Goal: Task Accomplishment & Management: Manage account settings

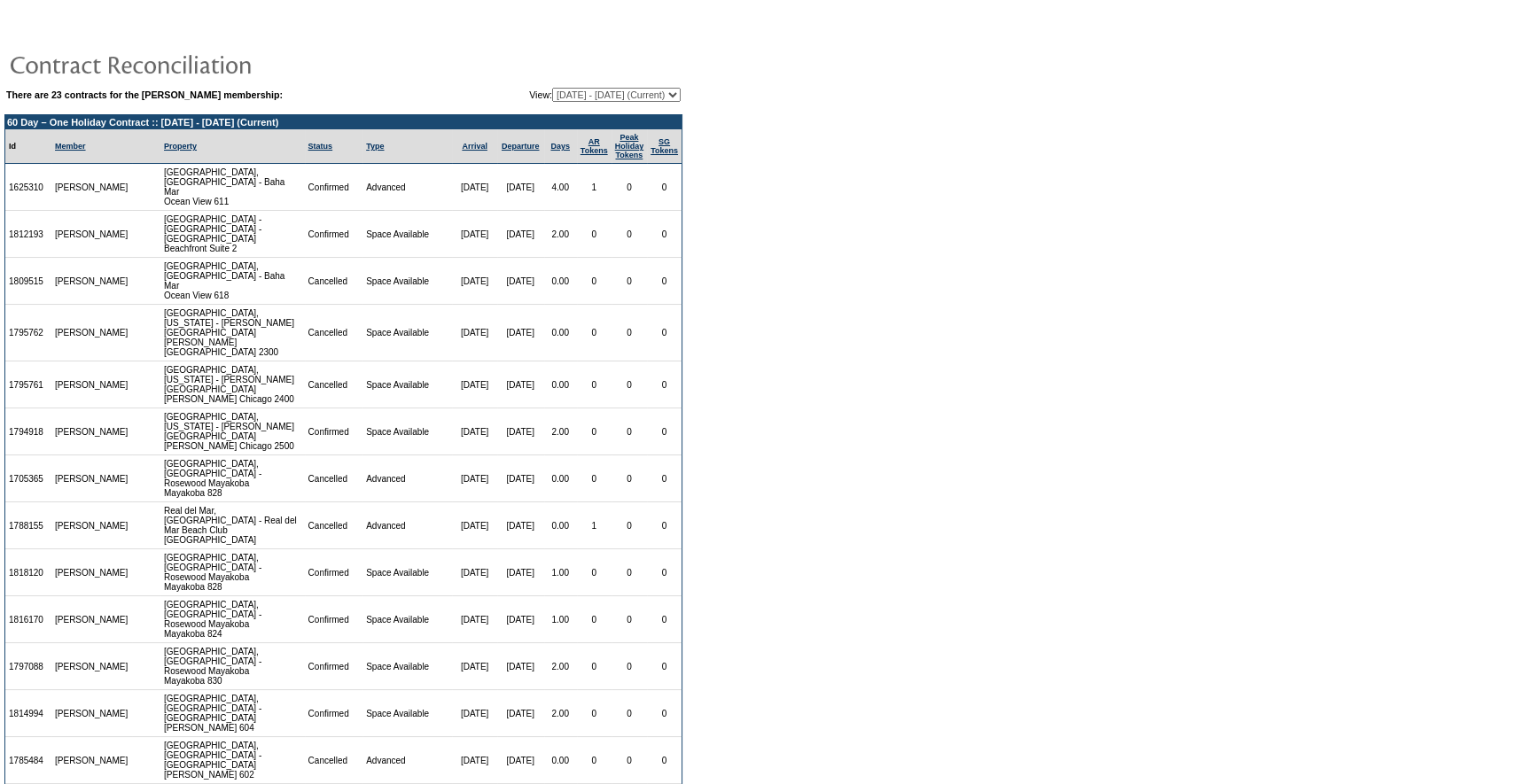
click at [673, 92] on select "[DATE] - [DATE] [DATE] - [DATE] [DATE] - [DATE] [DATE] - [DATE] [DATE] - [DATE]…" at bounding box center [616, 95] width 129 height 14
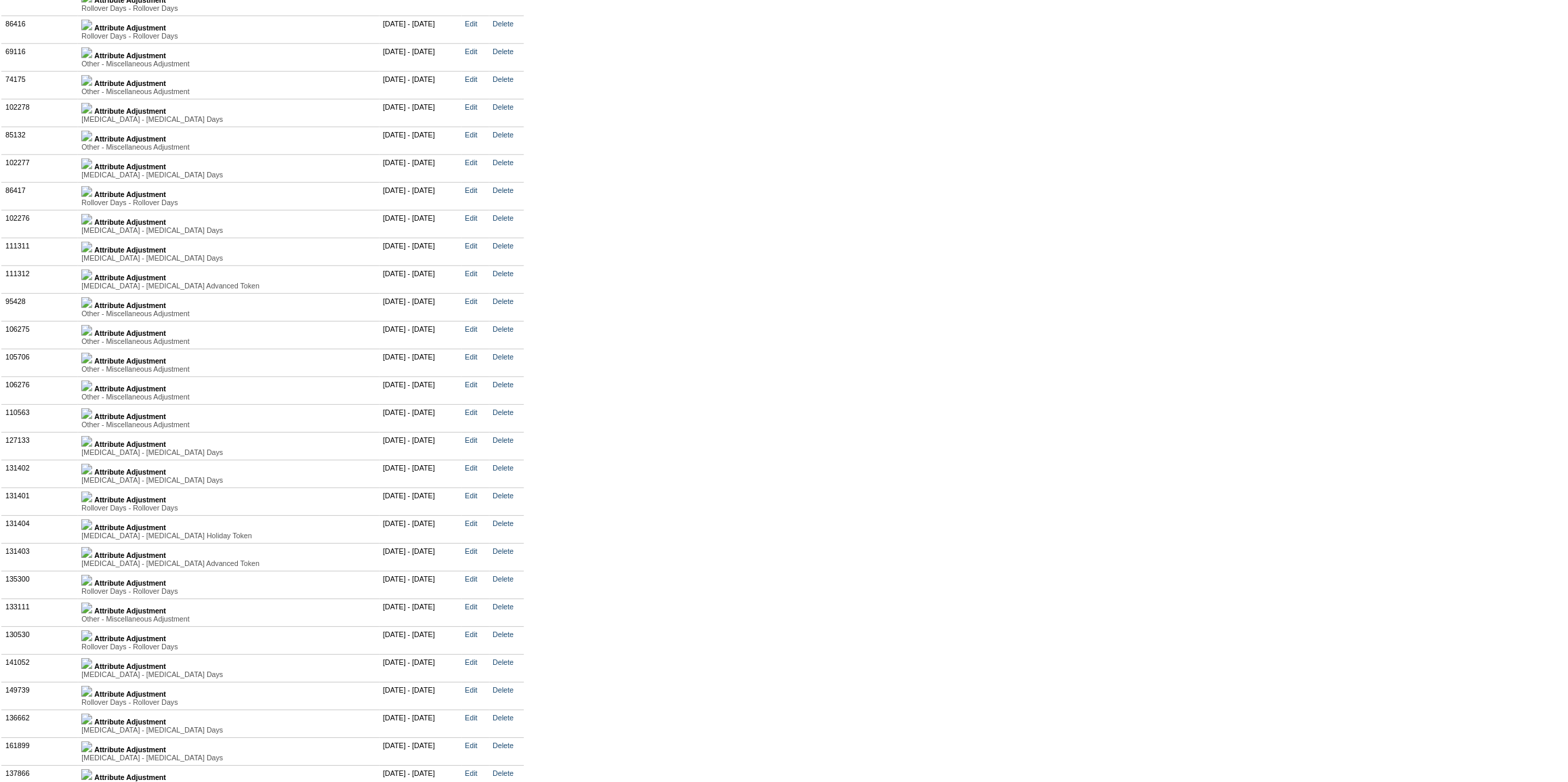
scroll to position [3386, 0]
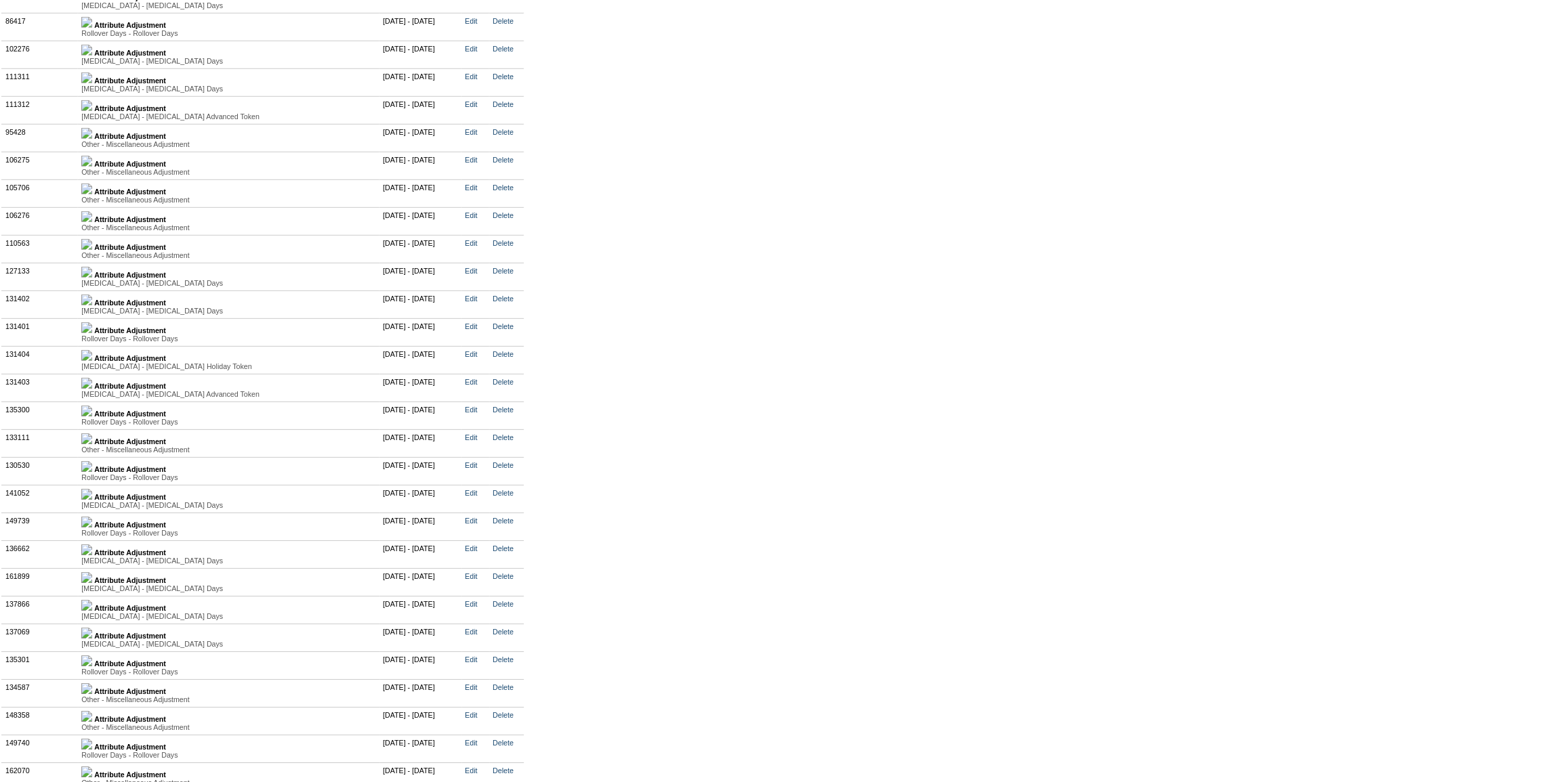
click at [92, 527] on img at bounding box center [87, 522] width 11 height 11
click at [92, 587] on img at bounding box center [87, 582] width 11 height 11
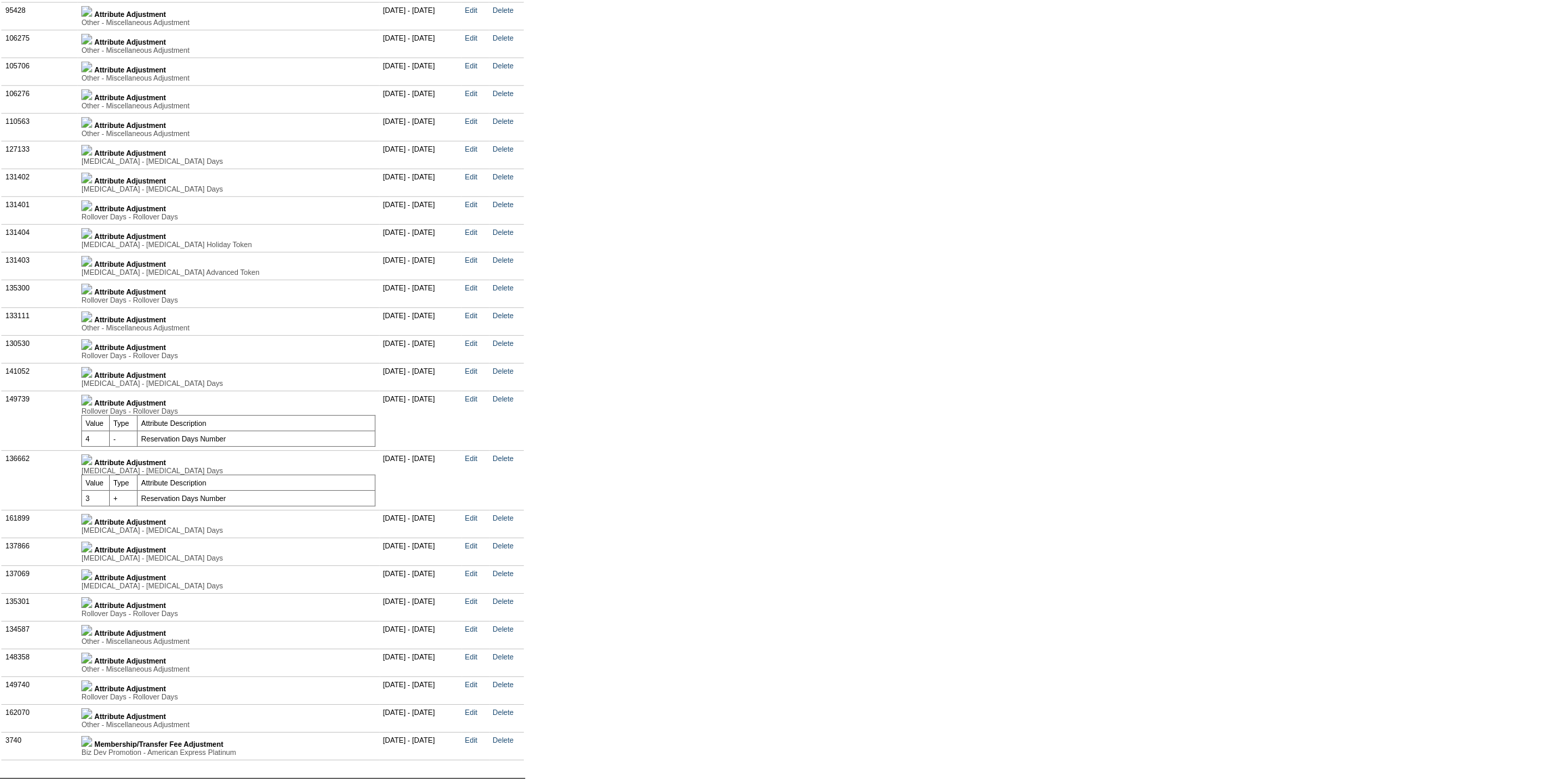
scroll to position [3508, 0]
click at [92, 525] on img at bounding box center [87, 519] width 11 height 11
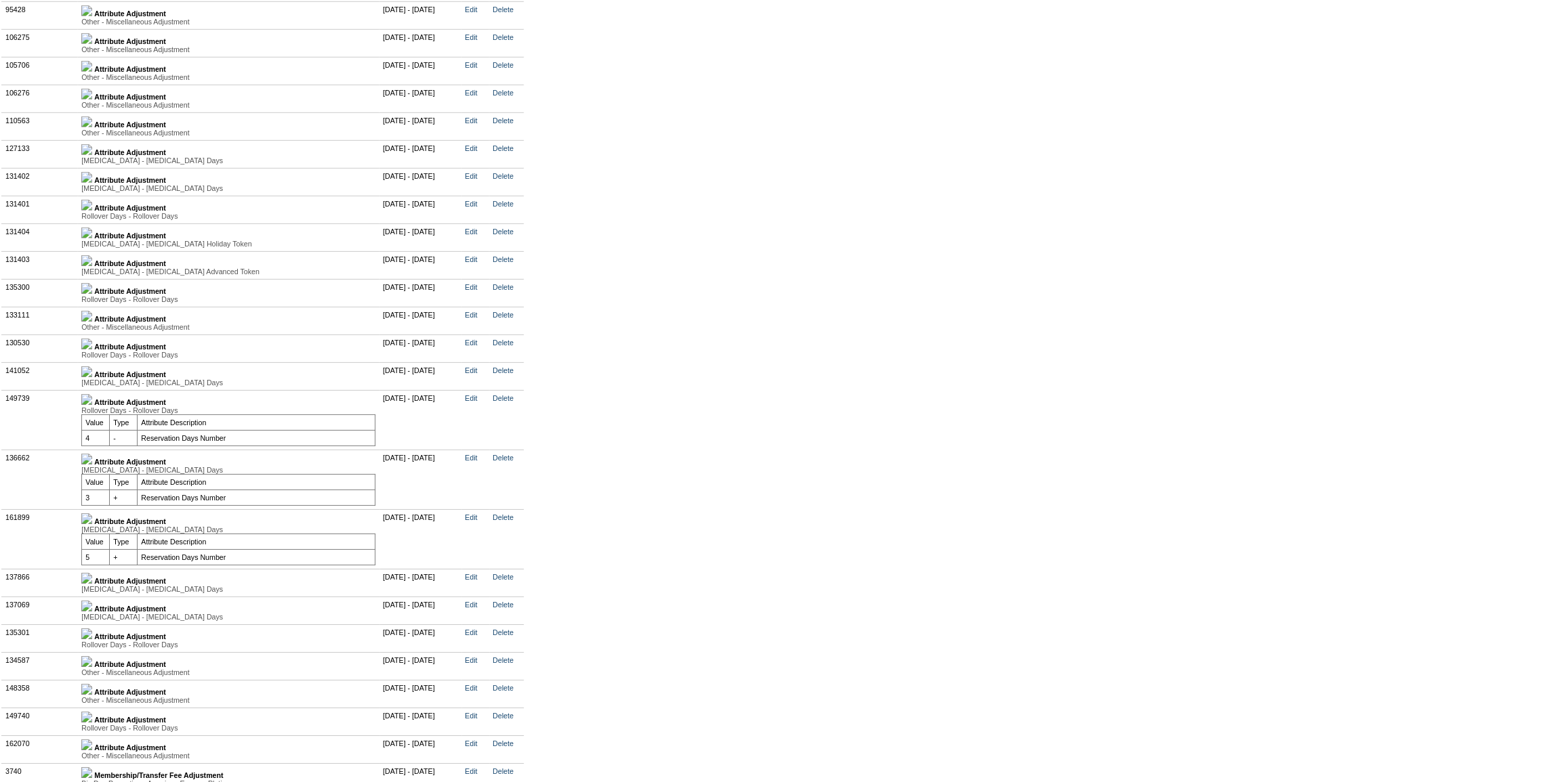
click at [92, 584] on img at bounding box center [87, 578] width 11 height 11
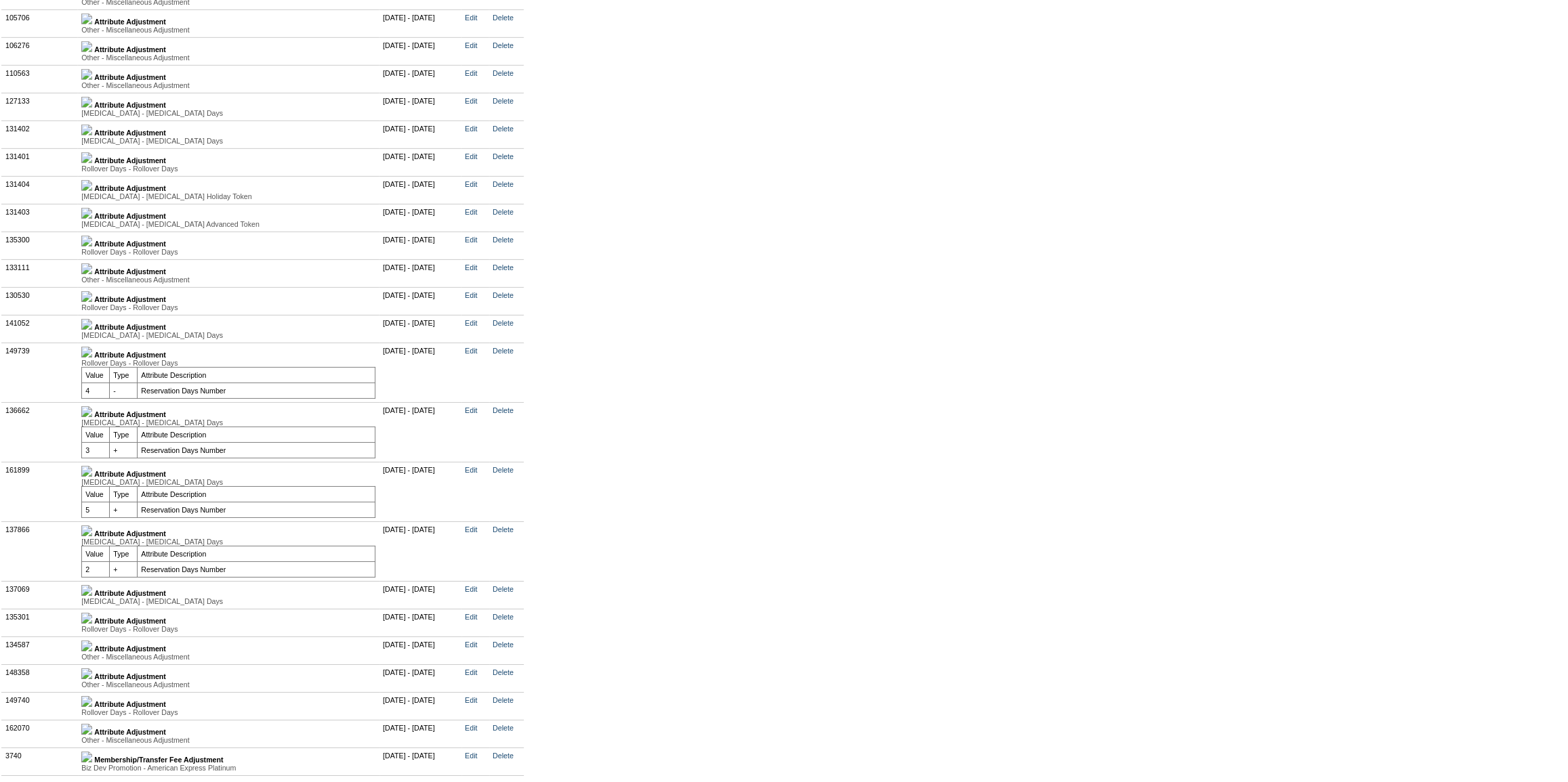
scroll to position [3693, 0]
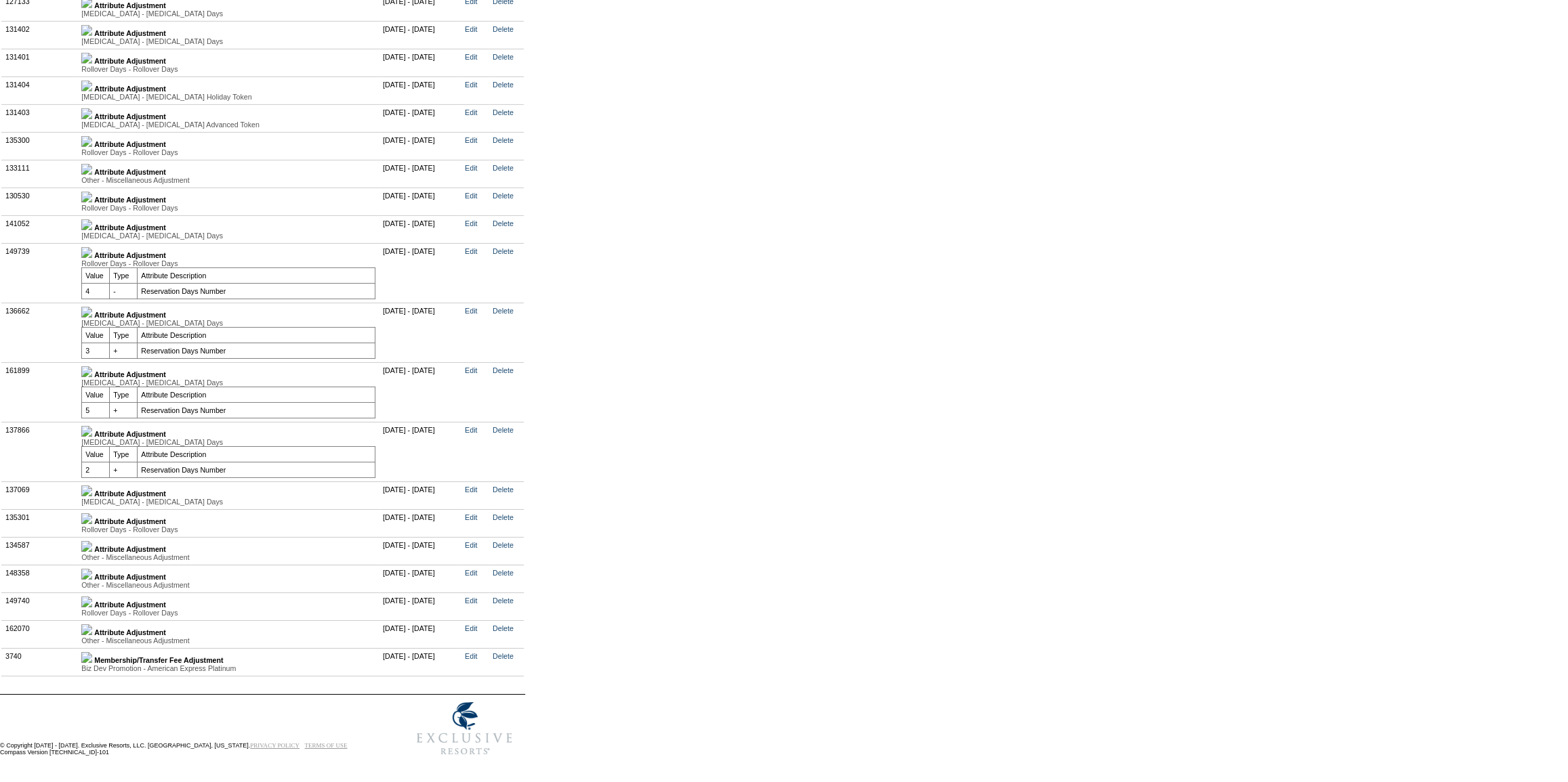
click at [92, 497] on img at bounding box center [87, 491] width 11 height 11
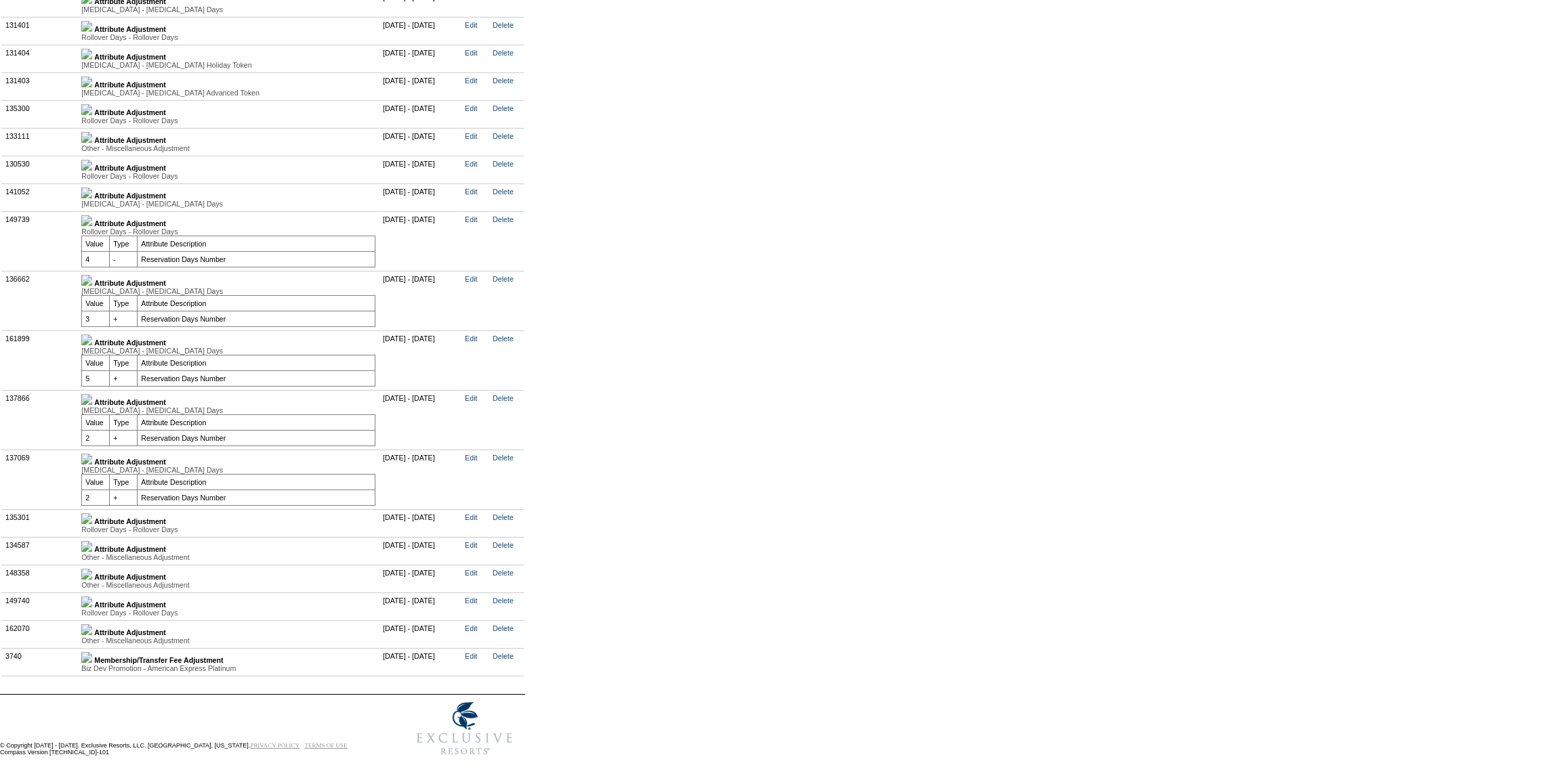
click at [92, 525] on img at bounding box center [87, 519] width 11 height 11
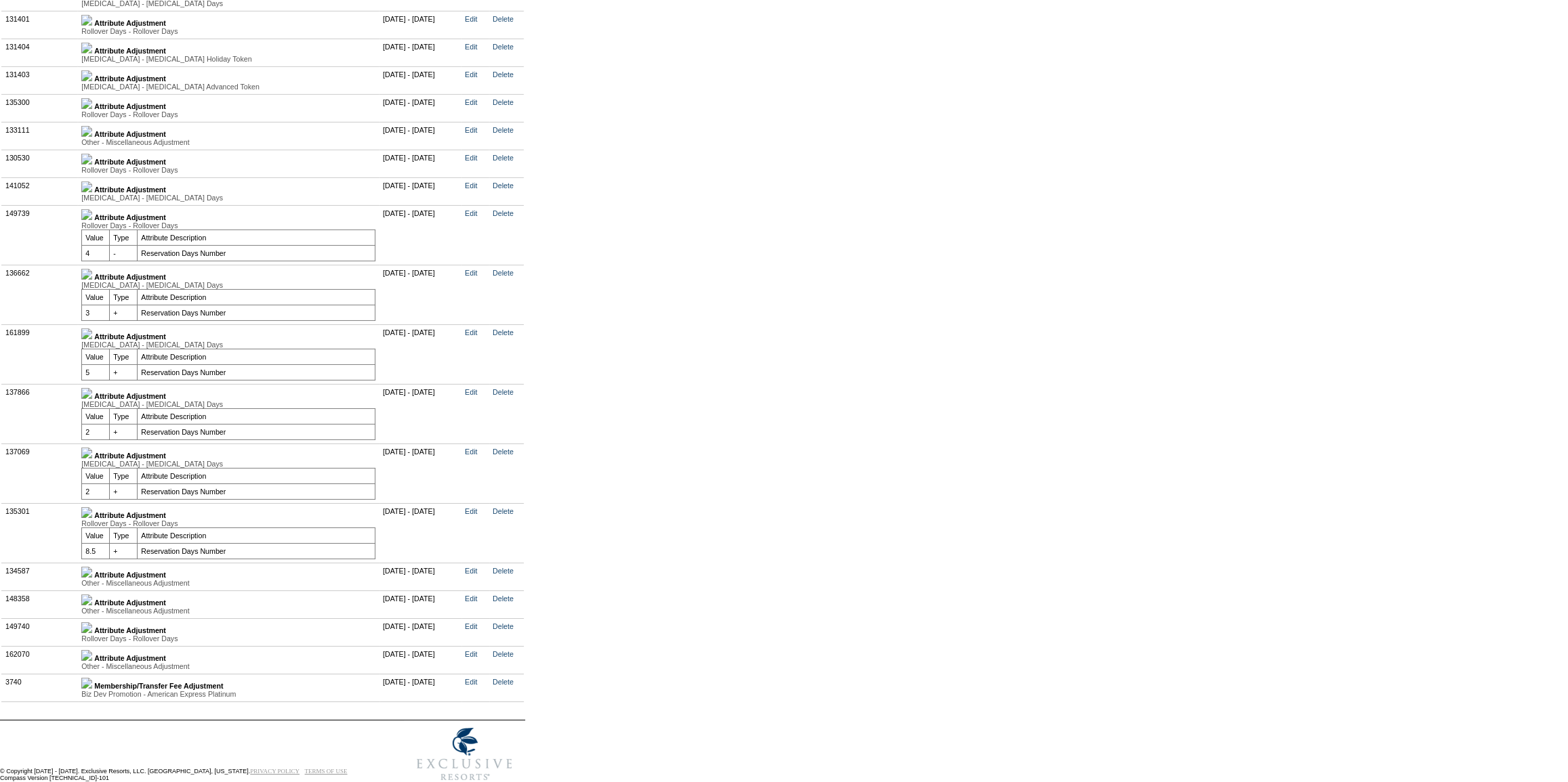
click at [92, 577] on img at bounding box center [87, 572] width 11 height 11
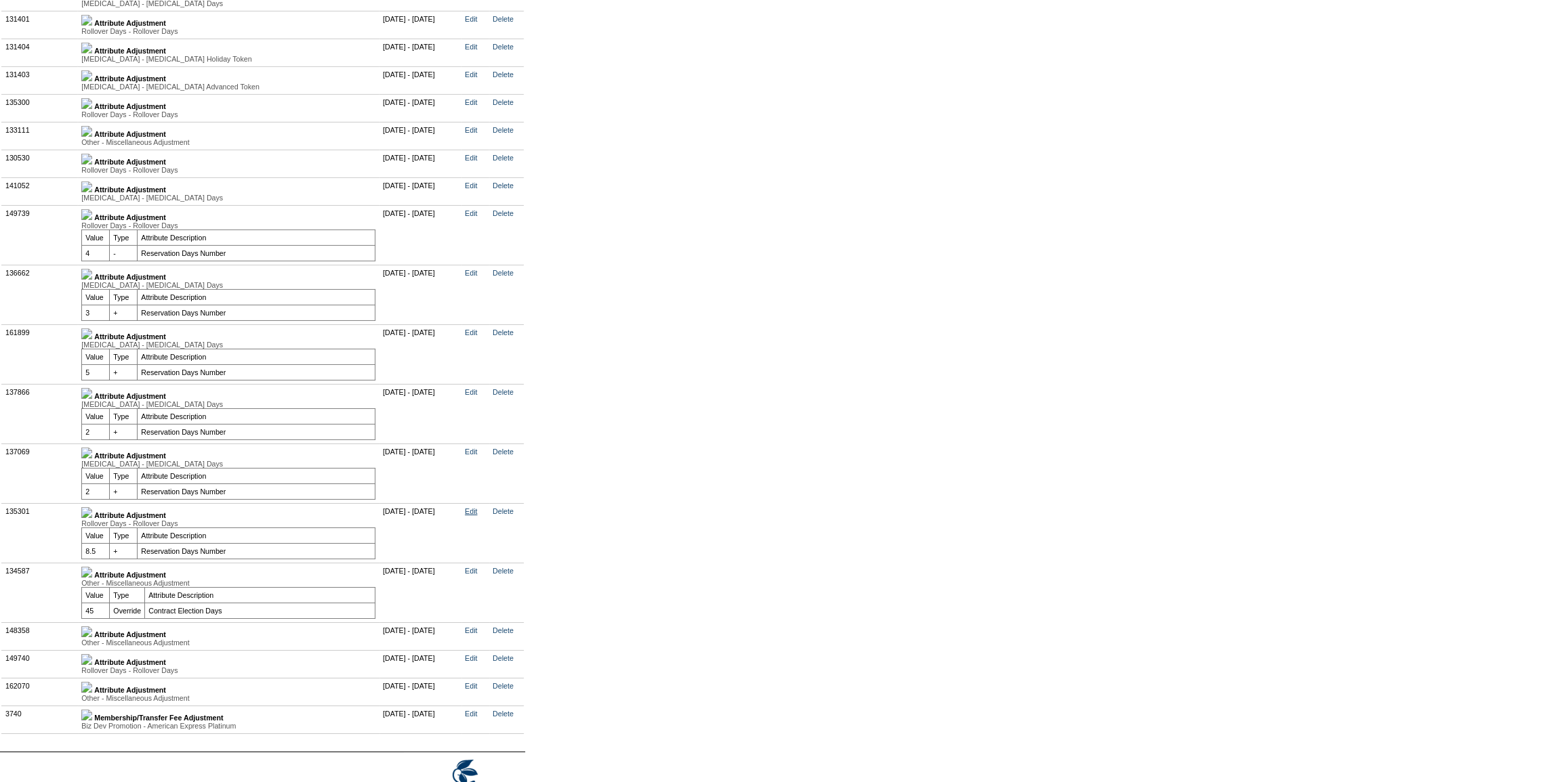
click at [477, 516] on link "Edit" at bounding box center [471, 512] width 12 height 8
